Goal: Use online tool/utility: Utilize a website feature to perform a specific function

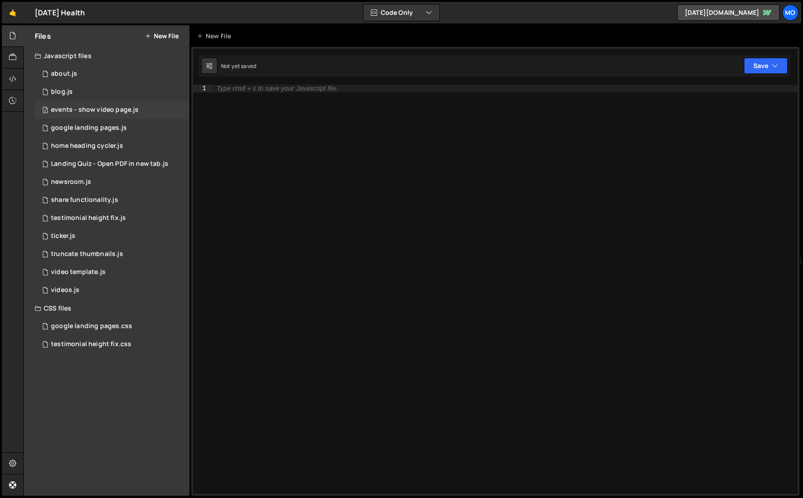
click at [143, 115] on div "2 events - show video page.js 0" at bounding box center [112, 110] width 155 height 18
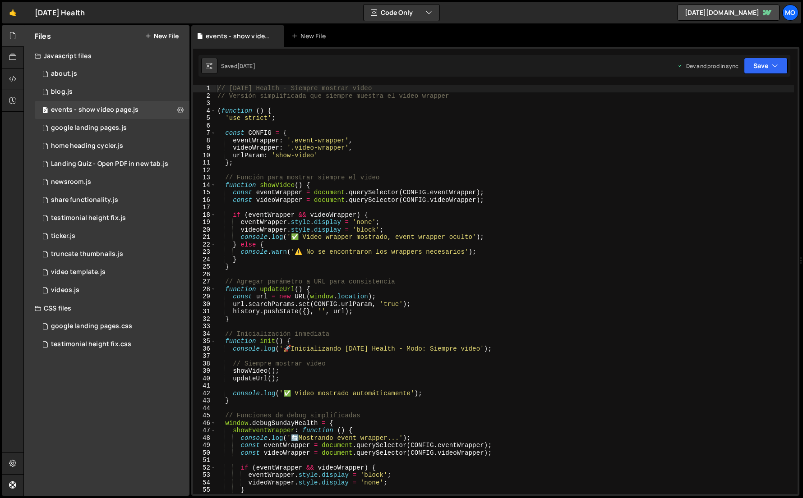
click at [271, 179] on div "// [DATE] Health - Siempre mostrar video // Versión simplificada que siempre mu…" at bounding box center [505, 297] width 578 height 424
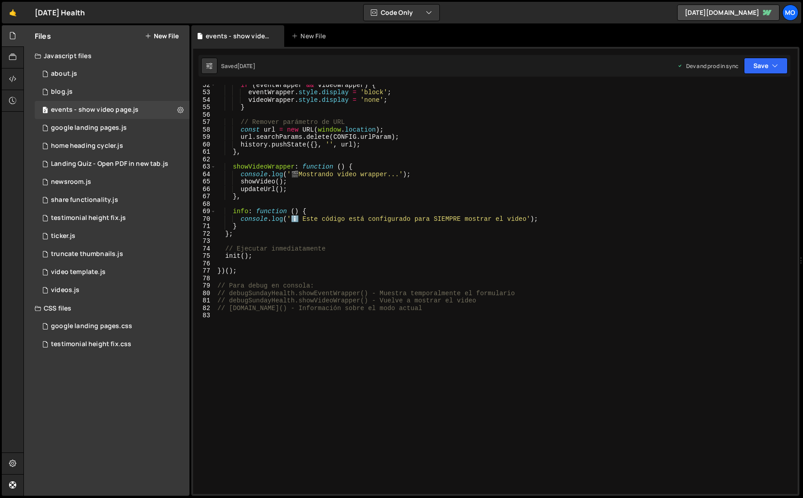
scroll to position [409, 0]
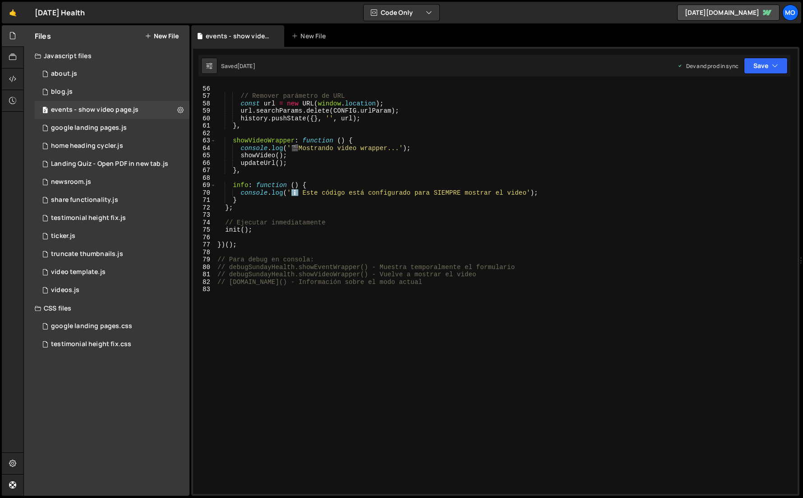
type textarea "// [DOMAIN_NAME]() - Información sobre el modo actual"
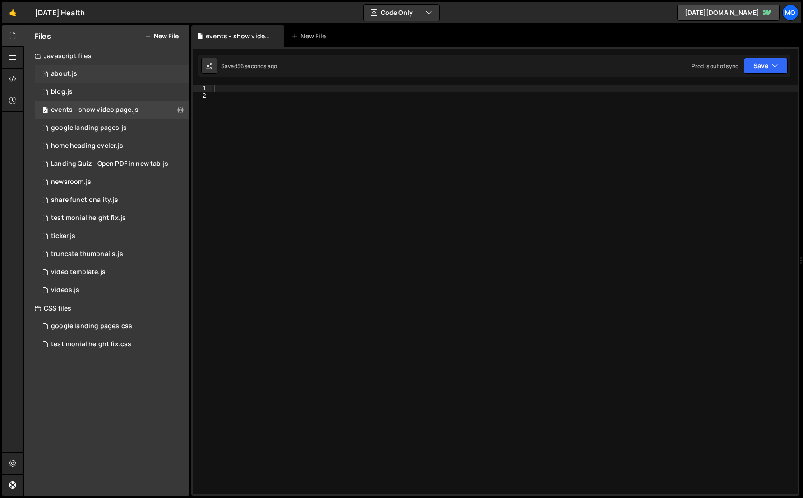
click at [119, 79] on div "1 about.js 0" at bounding box center [112, 74] width 155 height 18
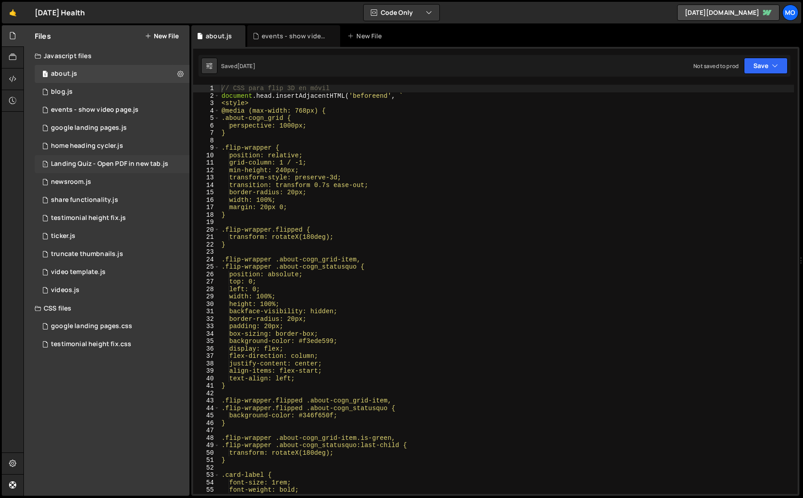
scroll to position [0, 0]
click at [243, 197] on div "// CSS para flip 3D en móvil document . head . insertAdjacentHTML ( 'beforeend'…" at bounding box center [507, 297] width 574 height 424
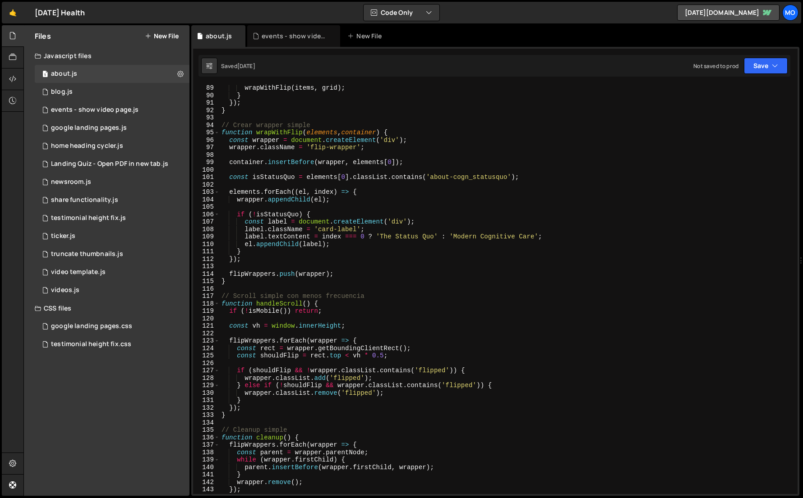
scroll to position [657, 0]
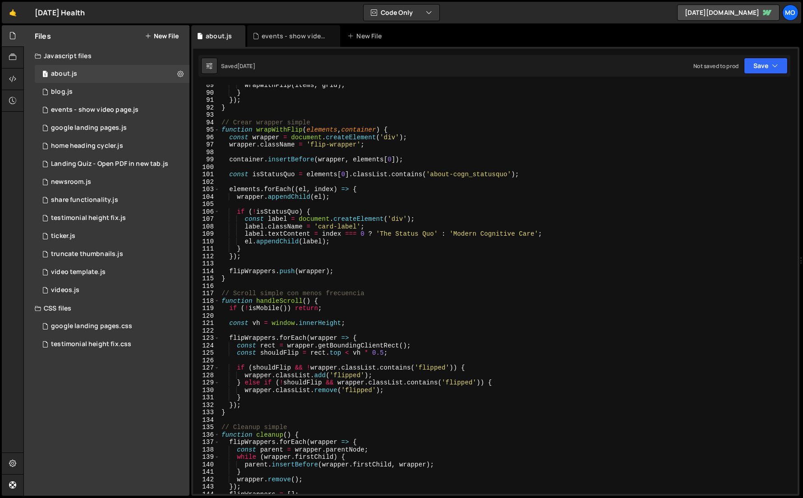
type textarea "window.addEventListener('resize', handleResize);"
